Goal: Transaction & Acquisition: Purchase product/service

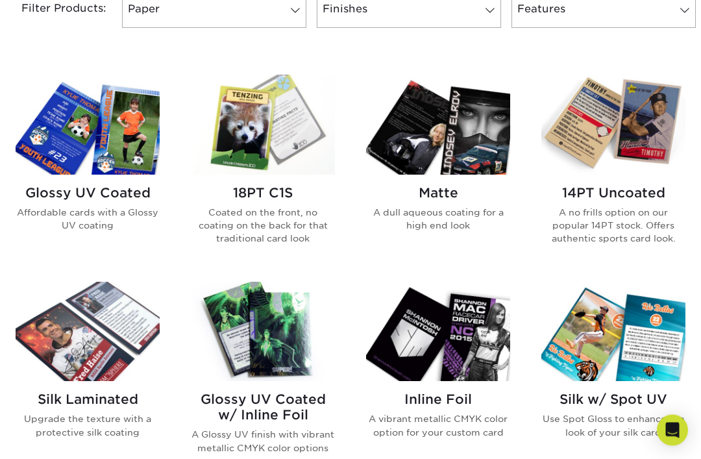
scroll to position [582, 0]
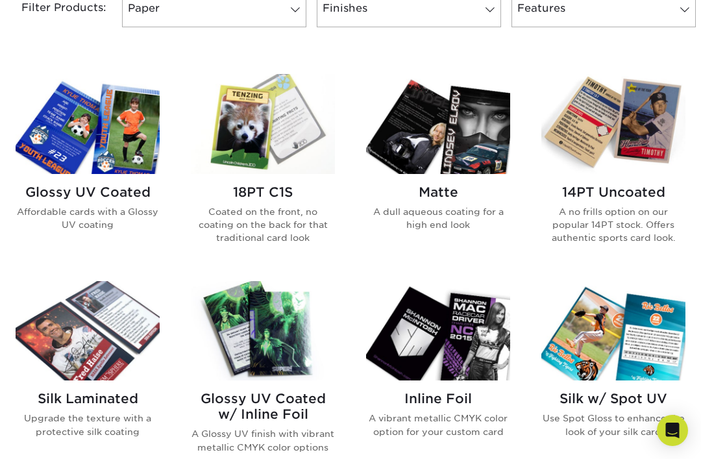
click at [32, 151] on img at bounding box center [88, 123] width 144 height 99
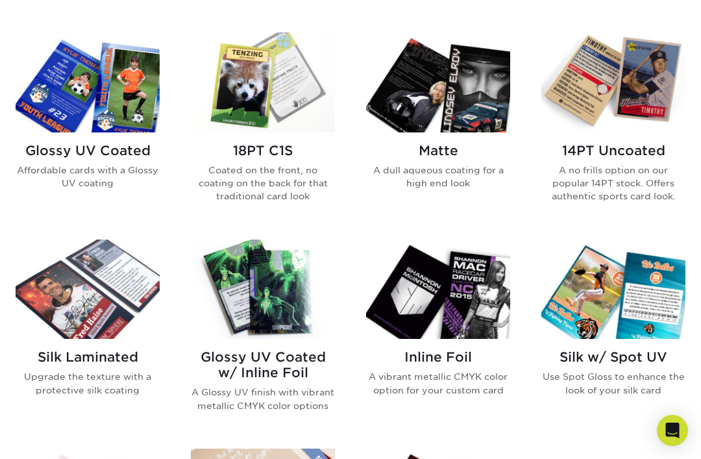
click at [45, 93] on img at bounding box center [88, 81] width 144 height 99
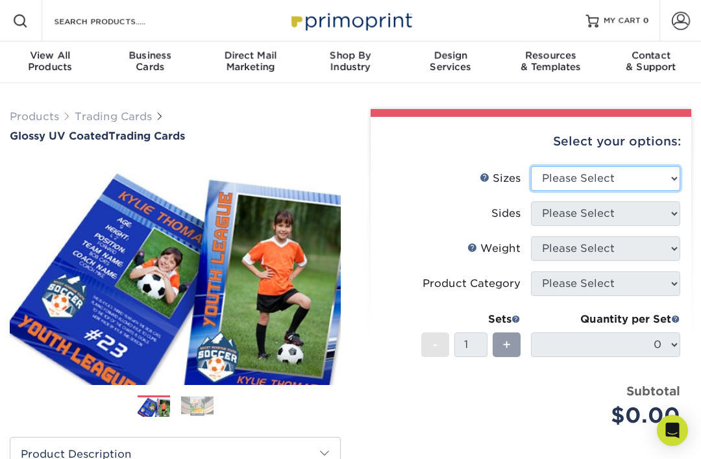
click at [654, 170] on select "Please Select 2.5" x 3.5"" at bounding box center [605, 178] width 149 height 25
select select "2.50x3.50"
click at [628, 188] on select "Please Select 2.5" x 3.5"" at bounding box center [605, 178] width 149 height 25
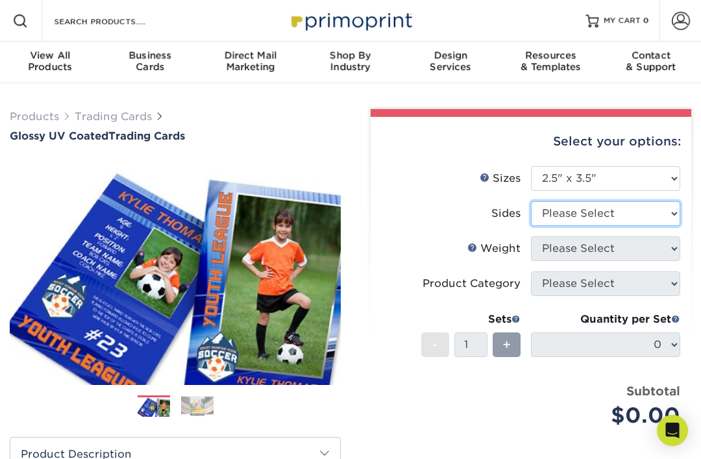
click at [590, 220] on select "Please Select Print Both Sides Print Front Only" at bounding box center [605, 213] width 149 height 25
select select "13abbda7-1d64-4f25-8bb2-c179b224825d"
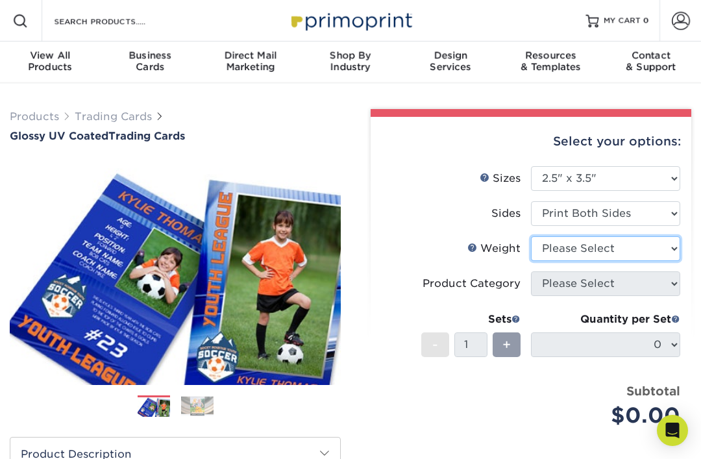
click at [620, 241] on select "Please Select 16PT 14PT 18PT C1S" at bounding box center [605, 248] width 149 height 25
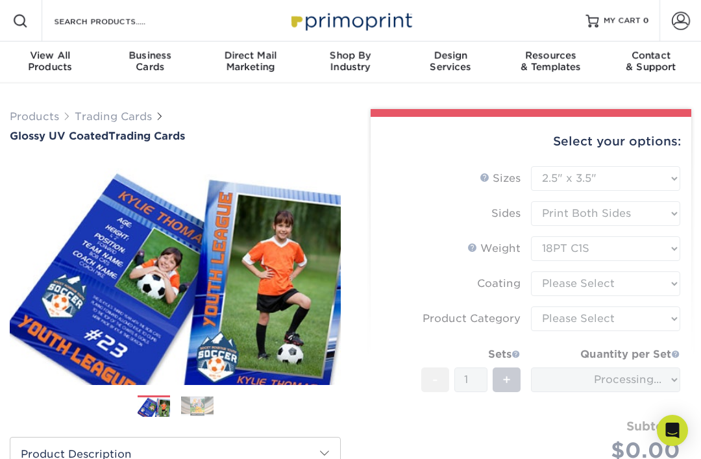
click at [630, 248] on form "Sizes Help Sizes Please Select 2.5" x 3.5" Sides Please Select 16PT - 1" at bounding box center [531, 329] width 300 height 326
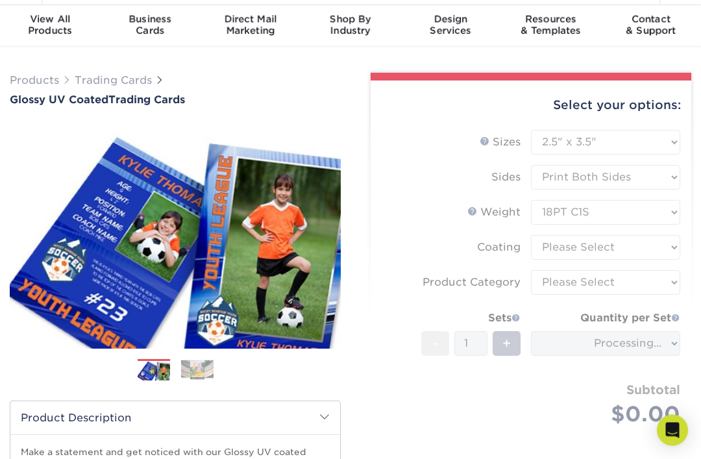
click at [634, 218] on form "Sizes Help Sizes Please Select 2.5" x 3.5" Sides Please Select 16PT - 1" at bounding box center [531, 293] width 300 height 326
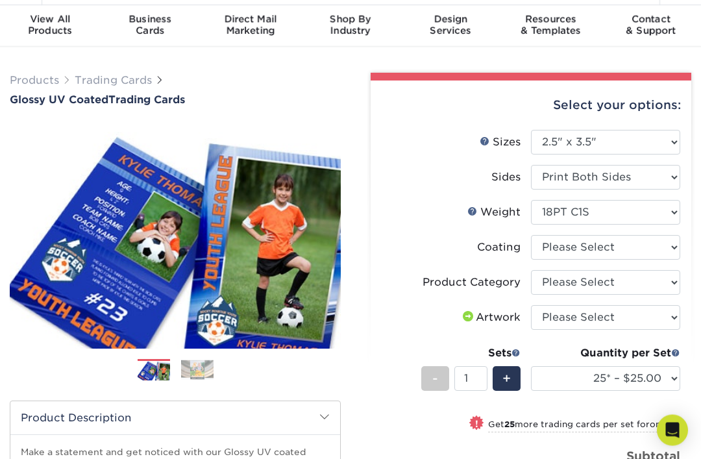
scroll to position [36, 0]
click at [635, 219] on select "Please Select 16PT 14PT 18PT C1S" at bounding box center [605, 212] width 149 height 25
select select "16PT"
select select
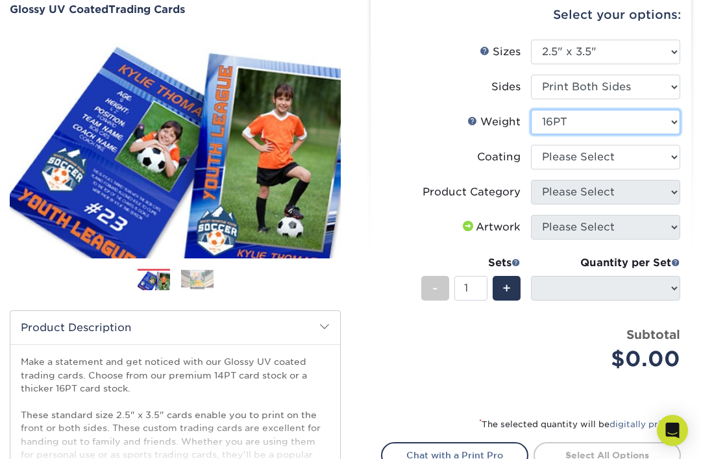
scroll to position [128, 0]
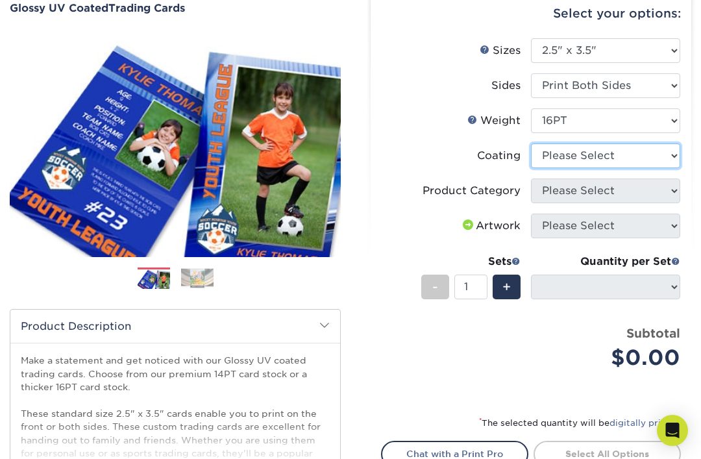
click at [654, 145] on select at bounding box center [605, 155] width 149 height 25
select select "1e8116af-acfc-44b1-83dc-8181aa338834"
select select "-1"
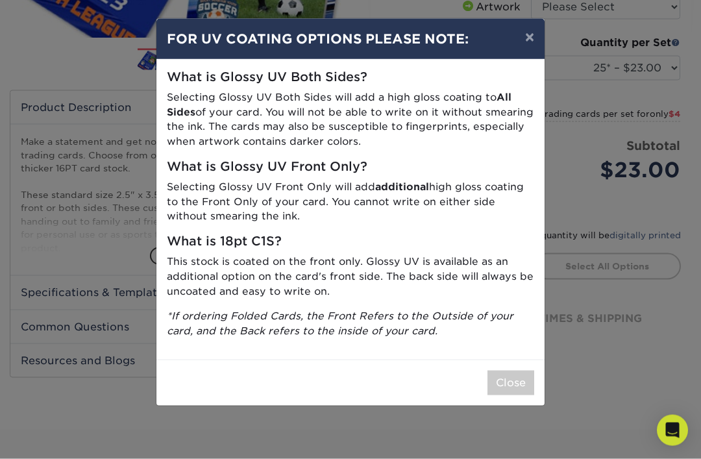
scroll to position [347, 0]
click at [524, 370] on button "Close" at bounding box center [510, 382] width 47 height 25
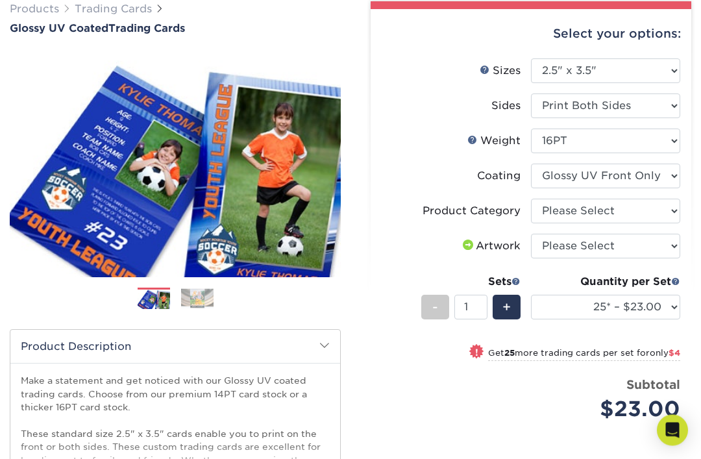
scroll to position [109, 0]
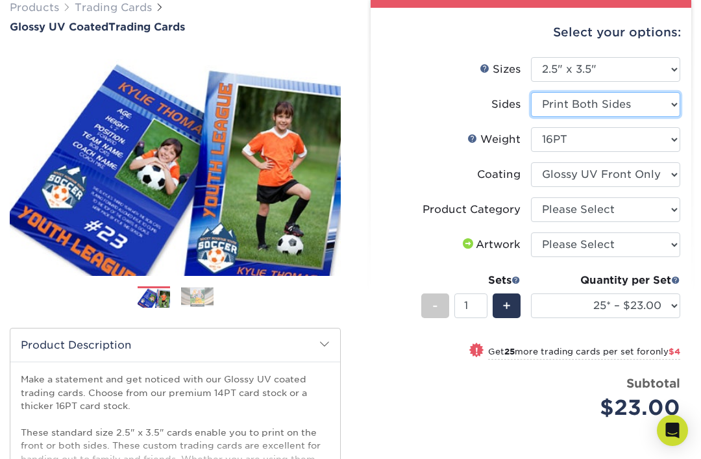
click at [628, 101] on select "Please Select Print Both Sides Print Front Only" at bounding box center [605, 104] width 149 height 25
select select "32d3c223-f82c-492b-b915-ba065a00862f"
select select
select select "-1"
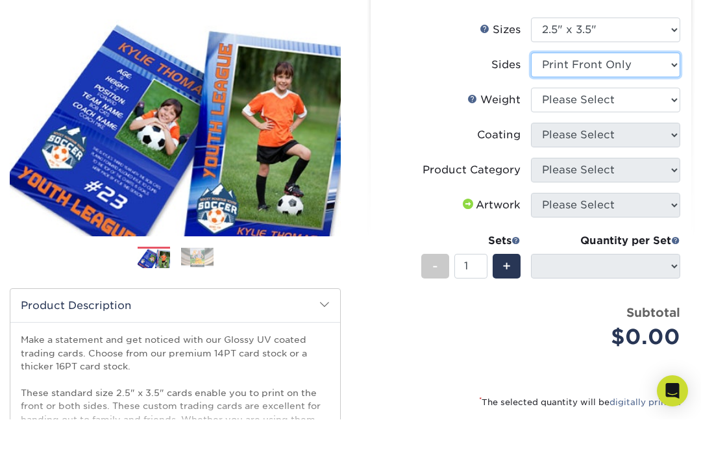
scroll to position [151, 0]
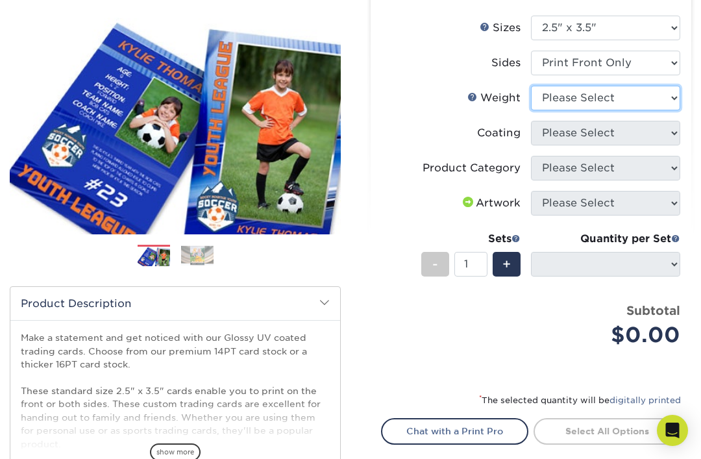
click at [650, 99] on select "Please Select 16PT 14PT 18PT C1S" at bounding box center [605, 98] width 149 height 25
select select "16PT"
select select
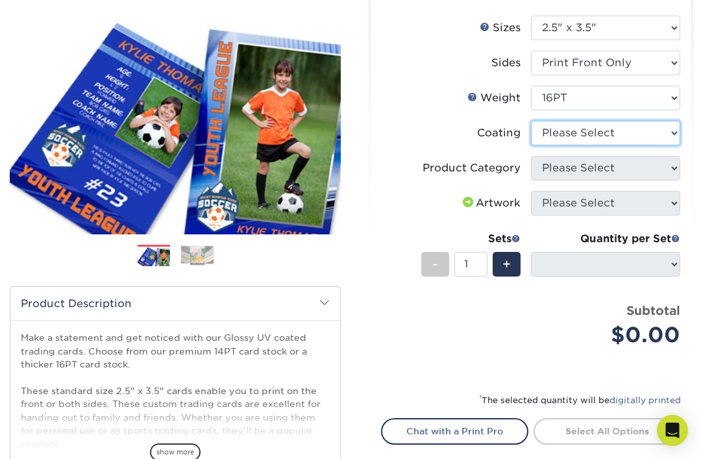
click at [651, 123] on select at bounding box center [605, 133] width 149 height 25
select select "1e8116af-acfc-44b1-83dc-8181aa338834"
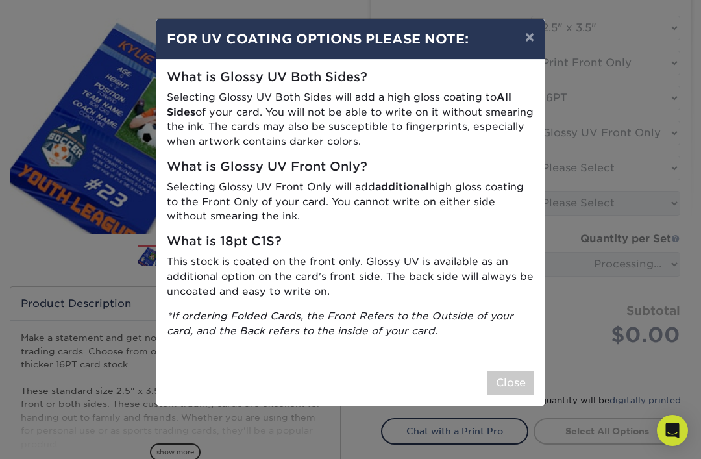
click at [520, 370] on button "Close" at bounding box center [510, 382] width 47 height 25
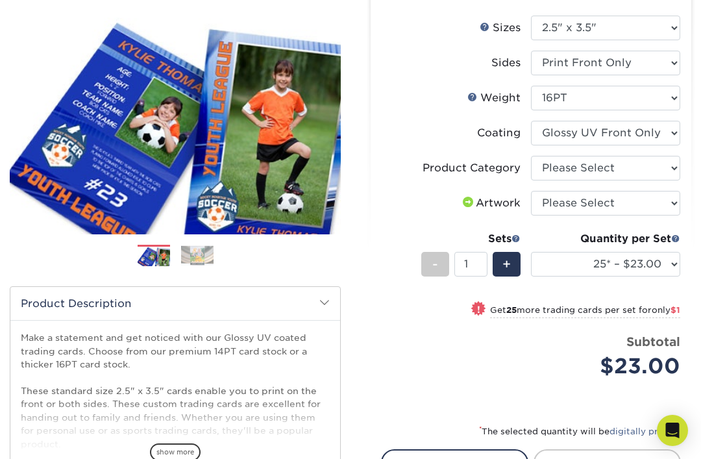
click at [476, 302] on span at bounding box center [478, 308] width 18 height 18
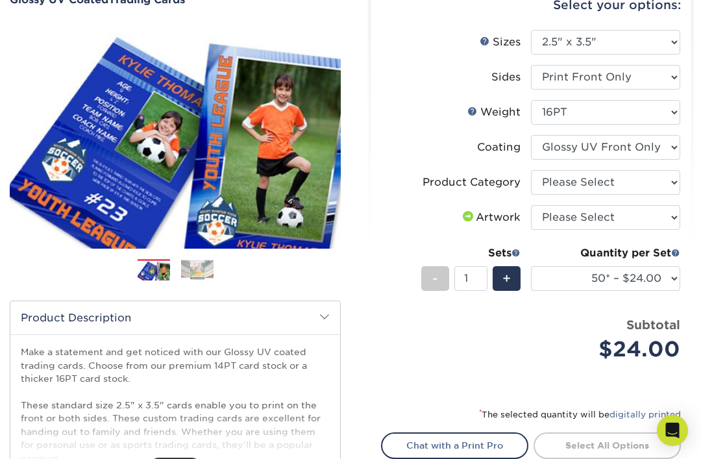
scroll to position [134, 0]
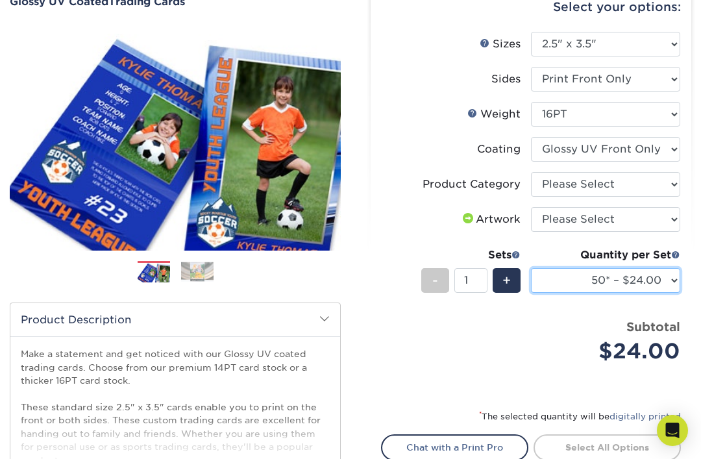
click at [651, 284] on select "25* – $23.00 50* – $24.00 75* – $25.00 100* – $37.00 250* – $47.00 500 – $58.00…" at bounding box center [605, 280] width 149 height 25
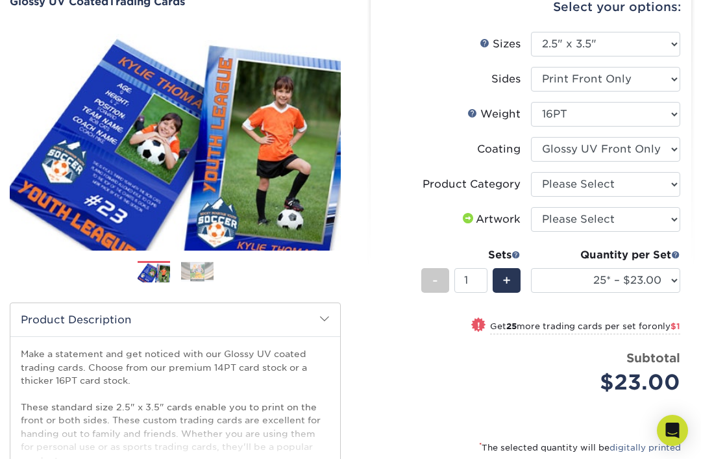
click at [477, 319] on span "!" at bounding box center [478, 326] width 3 height 14
select select "50* – $24.00"
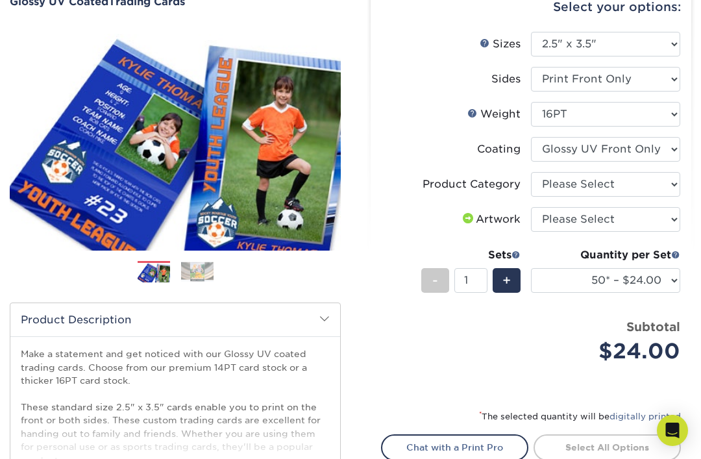
click at [507, 277] on span "+" at bounding box center [506, 280] width 8 height 19
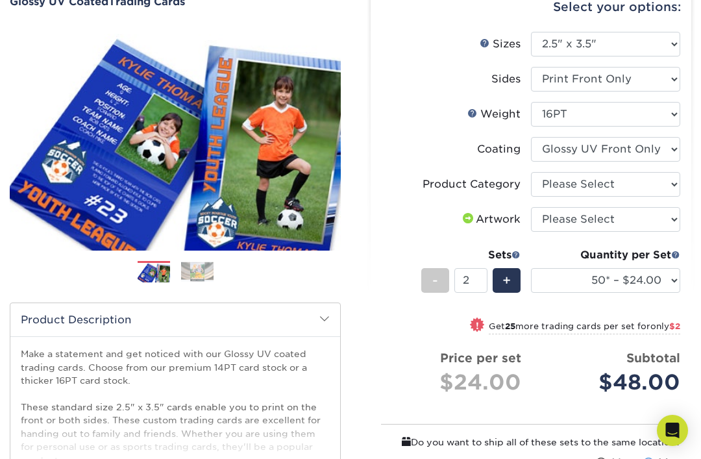
click at [435, 275] on span "-" at bounding box center [435, 280] width 6 height 19
type input "1"
click at [611, 228] on select "Please Select I will upload files I need a design - $100" at bounding box center [605, 219] width 149 height 25
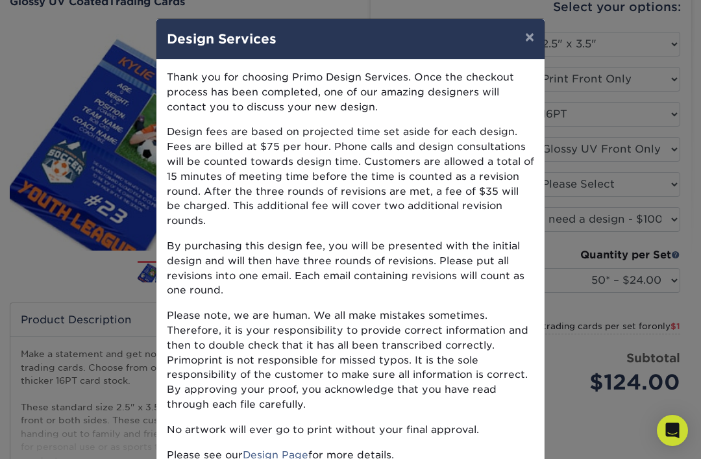
click at [525, 34] on button "×" at bounding box center [530, 37] width 30 height 36
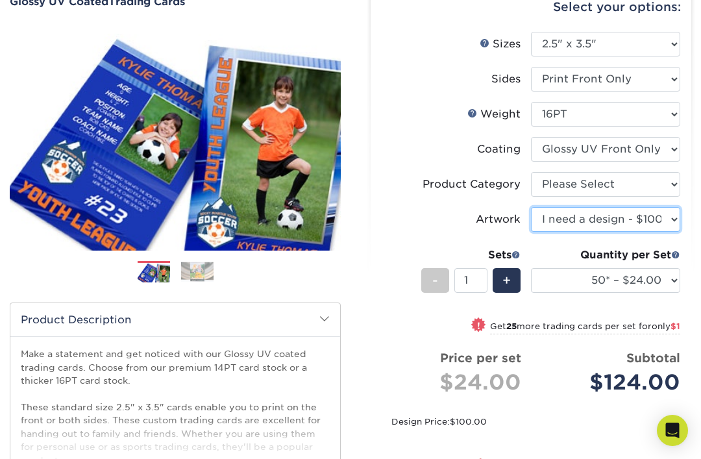
click at [653, 217] on select "Please Select I will upload files I need a design - $100" at bounding box center [605, 219] width 149 height 25
select select "upload"
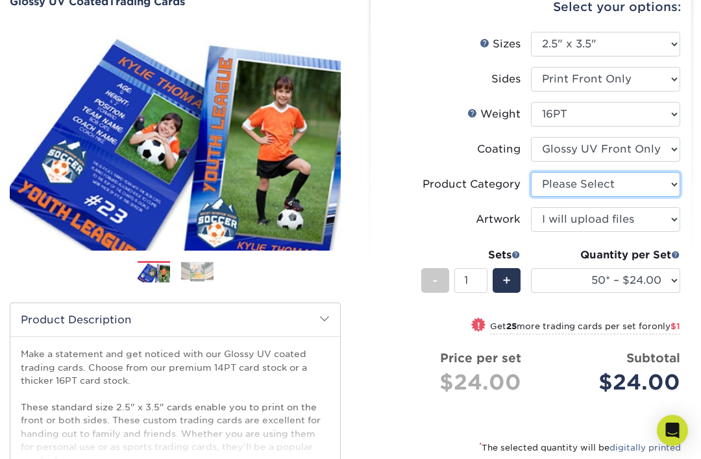
click at [605, 173] on select "Please Select Trading Cards" at bounding box center [605, 184] width 149 height 25
select select "c2f9bce9-36c2-409d-b101-c29d9d031e18"
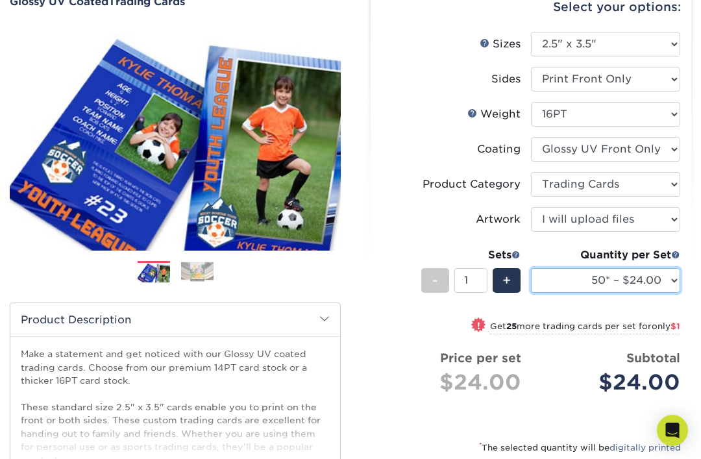
click at [610, 274] on select "25* – $23.00 50* – $24.00 75* – $25.00 100* – $37.00 250* – $47.00 500 – $58.00…" at bounding box center [605, 280] width 149 height 25
click at [492, 328] on small "Get 25 more trading cards per set for only $1" at bounding box center [585, 327] width 190 height 13
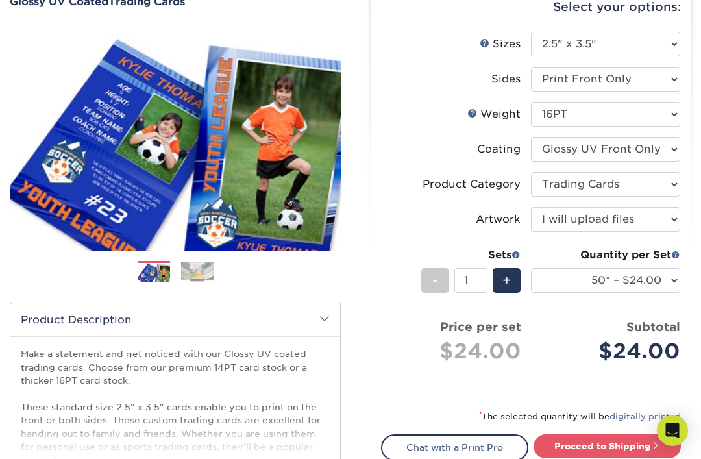
click at [629, 256] on div "Quantity per Set" at bounding box center [605, 255] width 149 height 16
click at [624, 278] on select "25* – $23.00 50* – $24.00 75* – $25.00 100* – $37.00 250* – $47.00 500 – $58.00…" at bounding box center [605, 280] width 149 height 25
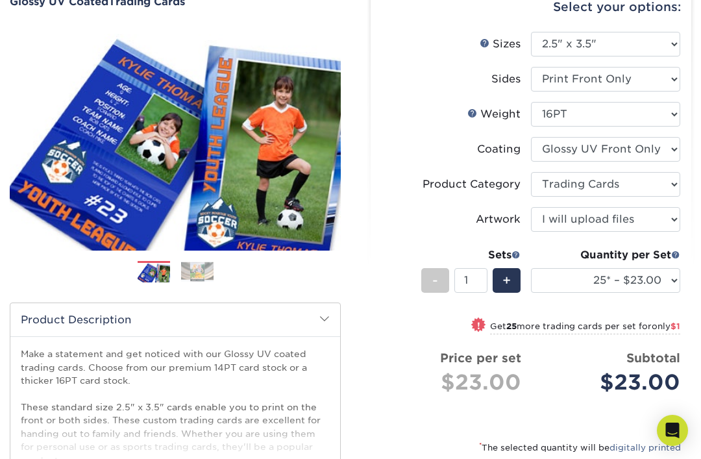
click at [479, 324] on span at bounding box center [478, 324] width 18 height 18
select select "50* – $24.00"
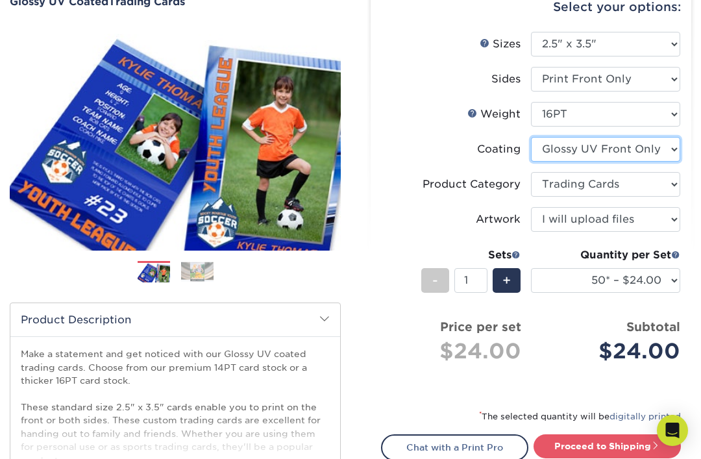
click at [622, 141] on select at bounding box center [605, 149] width 149 height 25
select select "ae367451-b2b8-45df-a344-0f05b6a12993"
select select "-1"
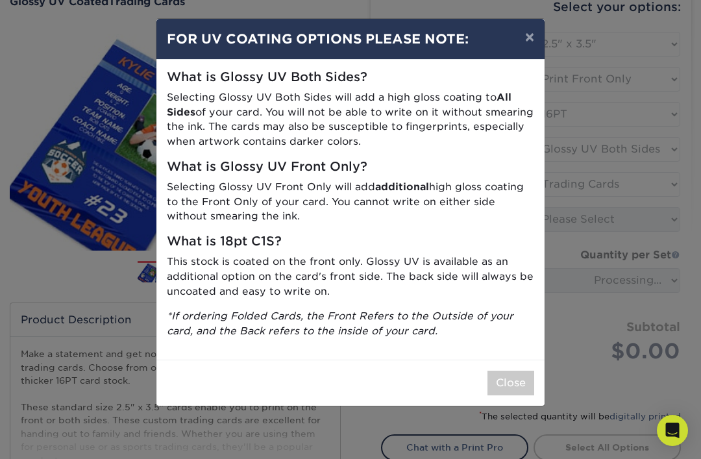
click at [537, 34] on button "×" at bounding box center [530, 37] width 30 height 36
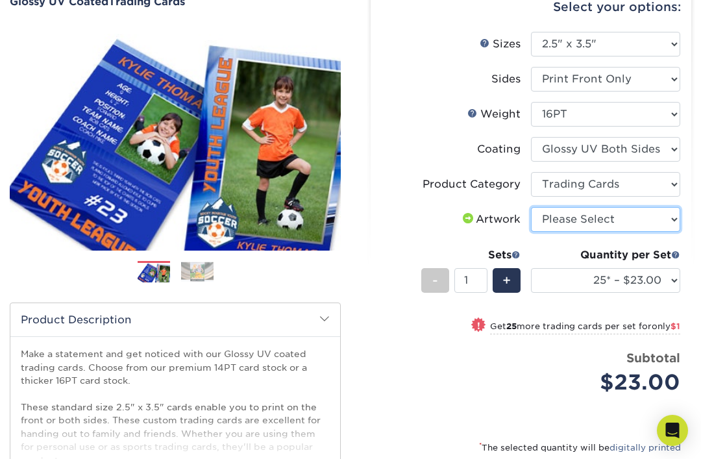
click at [615, 218] on select "Please Select I will upload files I need a design - $100" at bounding box center [605, 219] width 149 height 25
select select "upload"
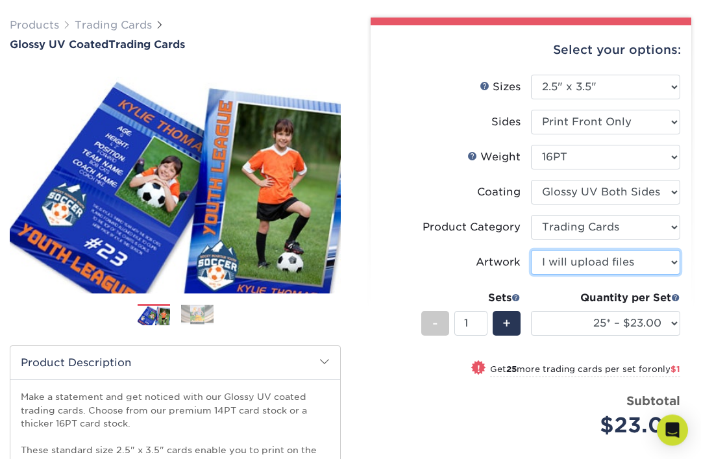
scroll to position [84, 0]
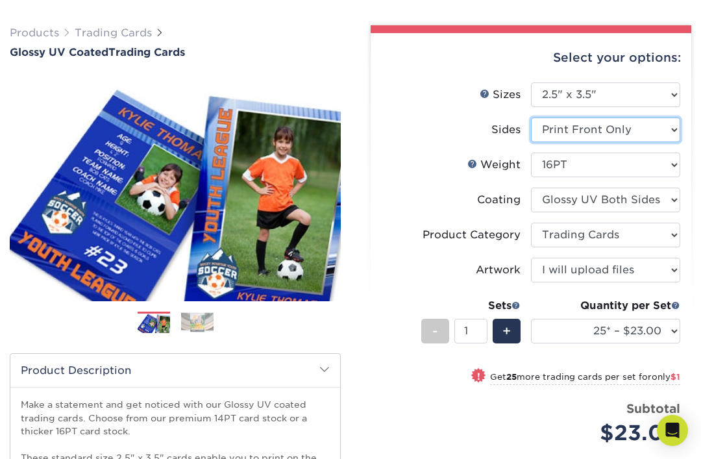
click at [606, 128] on select "Please Select Print Both Sides Print Front Only" at bounding box center [605, 129] width 149 height 25
select select "13abbda7-1d64-4f25-8bb2-c179b224825d"
select select "-1"
select select
select select "-1"
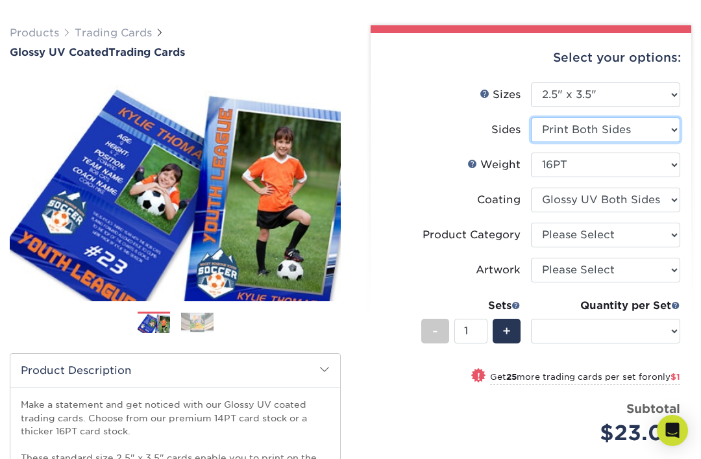
select select "-1"
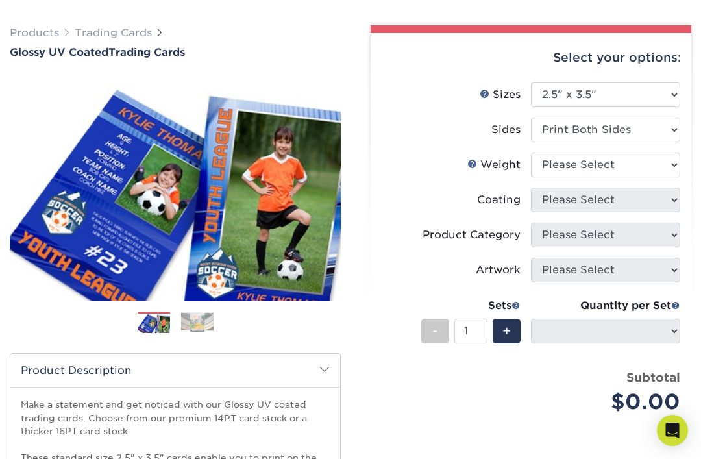
click at [557, 164] on select "Please Select 16PT 14PT 18PT C1S" at bounding box center [605, 164] width 149 height 25
select select "16PT"
select select
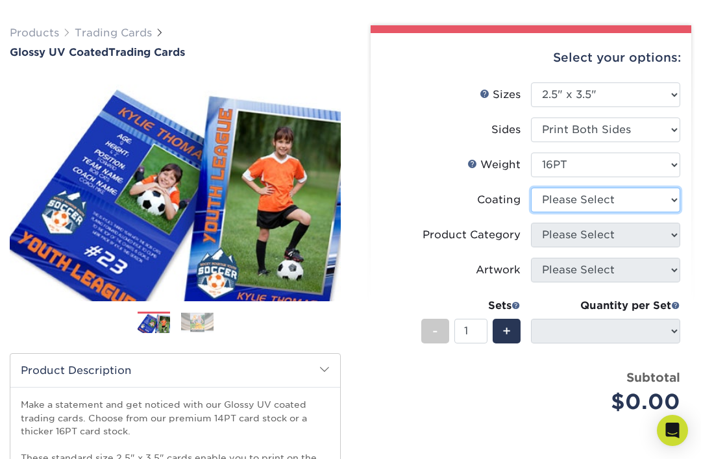
click at [559, 195] on select at bounding box center [605, 200] width 149 height 25
select select "1e8116af-acfc-44b1-83dc-8181aa338834"
select select "-1"
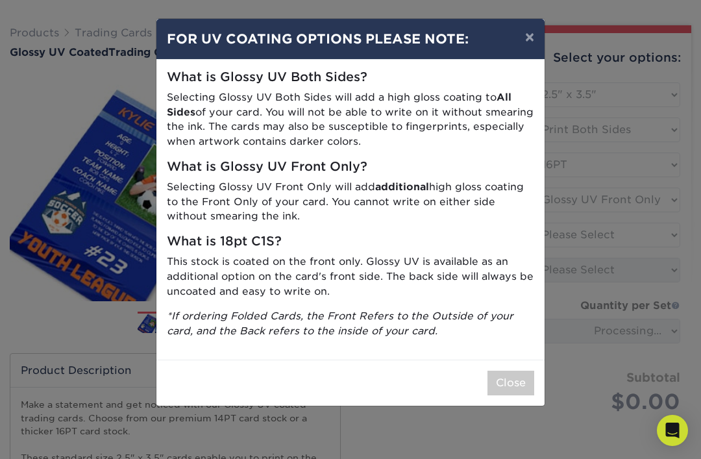
click at [529, 45] on button "×" at bounding box center [530, 37] width 30 height 36
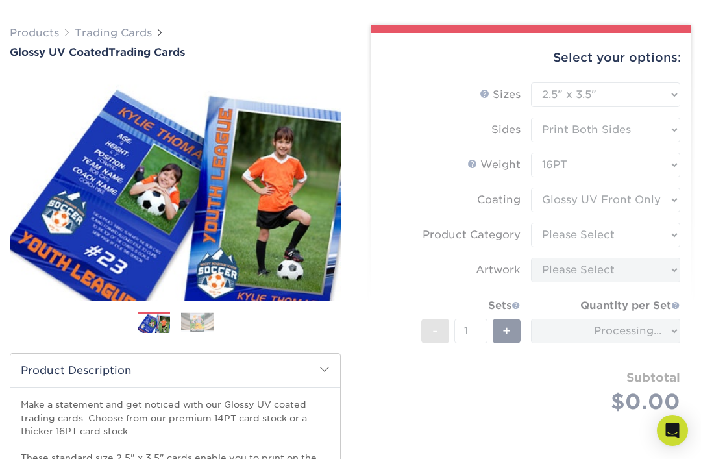
click at [574, 229] on form "Sizes Help Sizes Please Select 2.5" x 3.5" Sides Please Select 16PT - 1" at bounding box center [531, 262] width 300 height 361
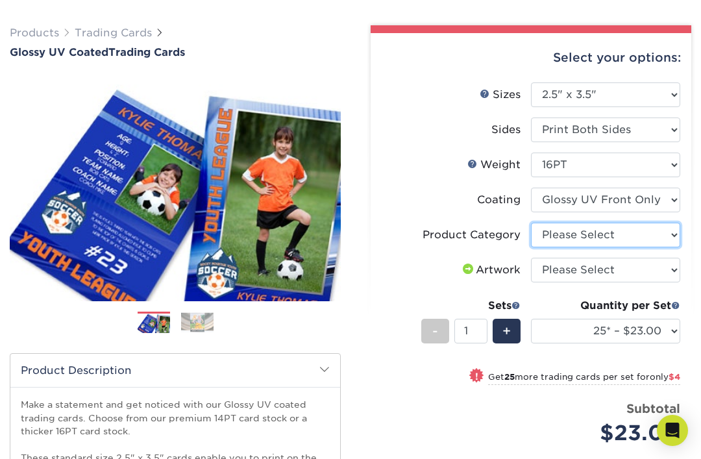
click at [547, 225] on select "Please Select Trading Cards" at bounding box center [605, 235] width 149 height 25
select select "c2f9bce9-36c2-409d-b101-c29d9d031e18"
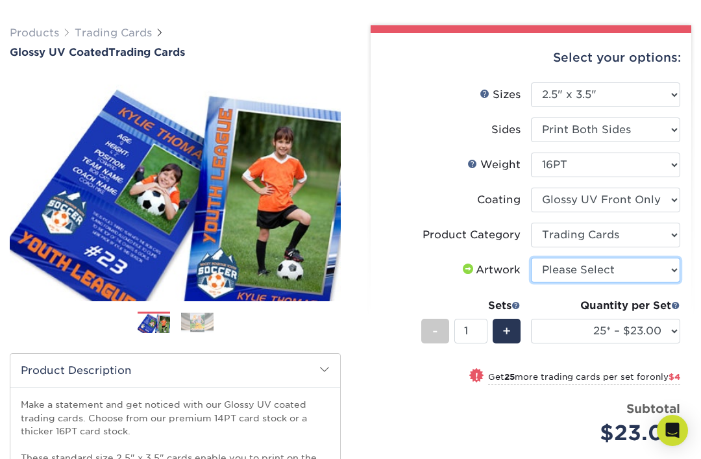
click at [581, 272] on select "Please Select I will upload files I need a design - $100" at bounding box center [605, 270] width 149 height 25
select select "upload"
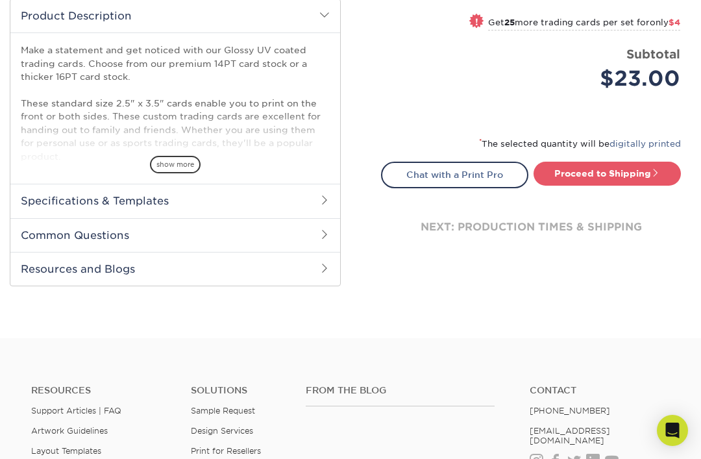
click at [602, 174] on link "Proceed to Shipping" at bounding box center [606, 173] width 147 height 23
type input "Set 1"
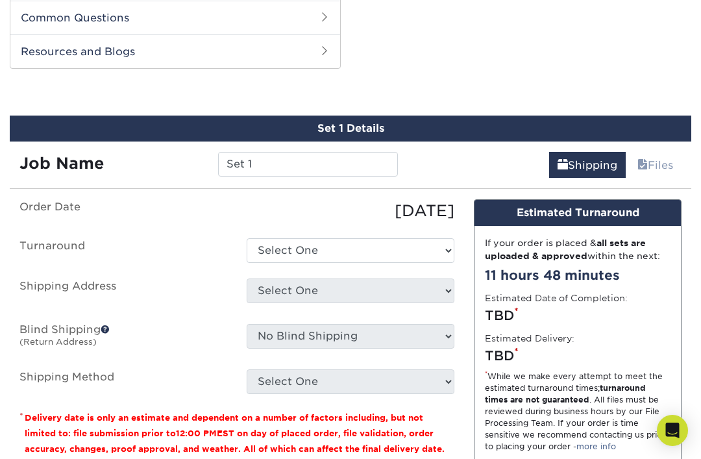
scroll to position [659, 0]
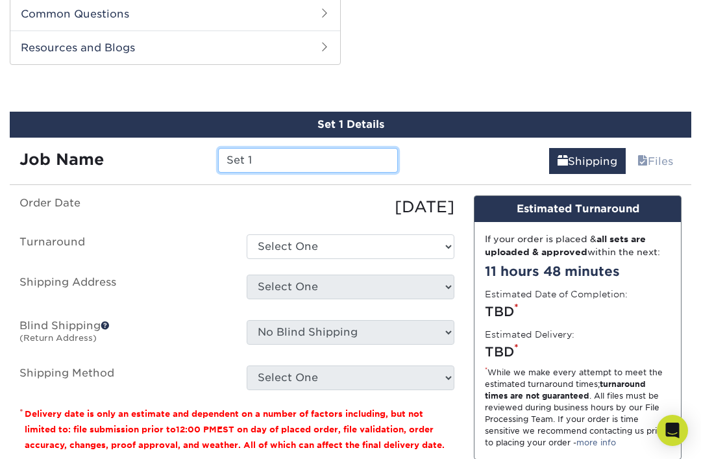
click at [270, 149] on input "Set 1" at bounding box center [307, 160] width 179 height 25
click at [345, 237] on select "Select One 2-4 Business Days 2 Day Next Business Day" at bounding box center [351, 246] width 208 height 25
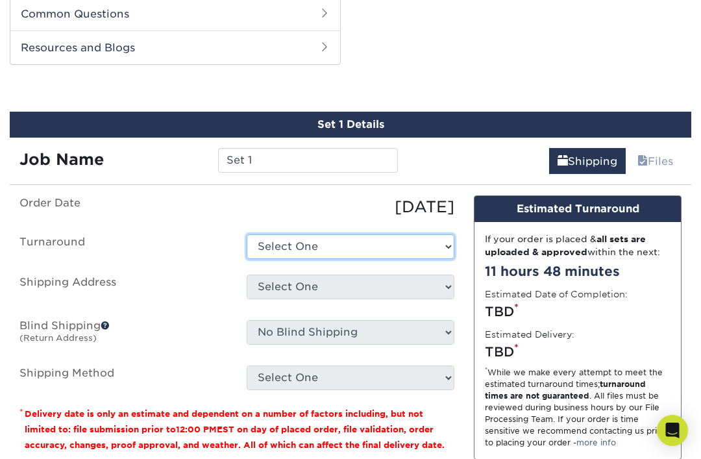
select select "e9d6f3ab-43c4-42e4-aa59-234fabf19733"
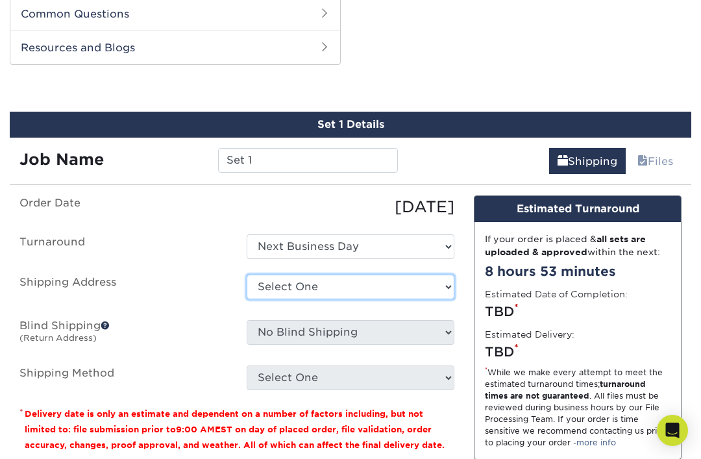
click at [397, 274] on select "Select One + Add New Address - Login" at bounding box center [351, 286] width 208 height 25
click at [424, 313] on ul "Order Date [DATE] [GEOGRAPHIC_DATA] Select One 2-4 Business Days 2 Day Next Bus…" at bounding box center [236, 292] width 435 height 195
